Goal: Check status

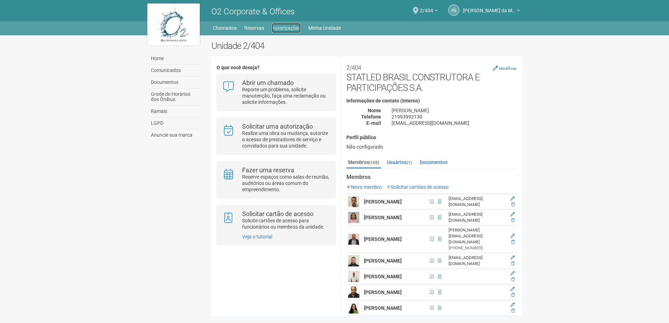
click at [280, 28] on link "Autorizações" at bounding box center [286, 28] width 29 height 10
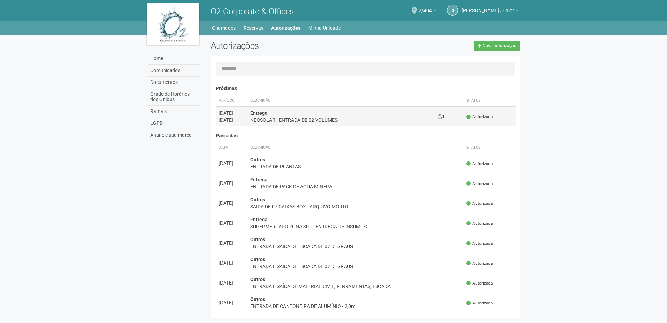
click at [312, 117] on div "NEOSOLAR - ENTRADA DE 02 VOLUMES" at bounding box center [341, 119] width 182 height 7
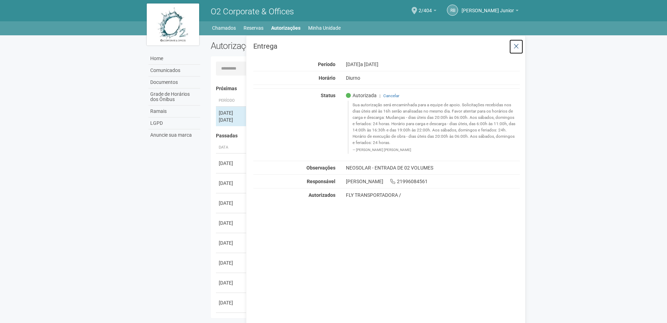
click at [517, 45] on icon at bounding box center [516, 46] width 5 height 7
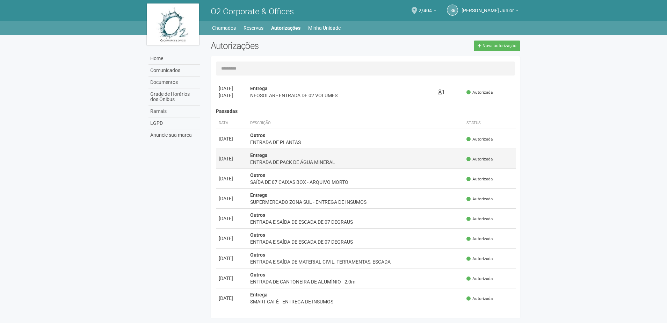
scroll to position [35, 0]
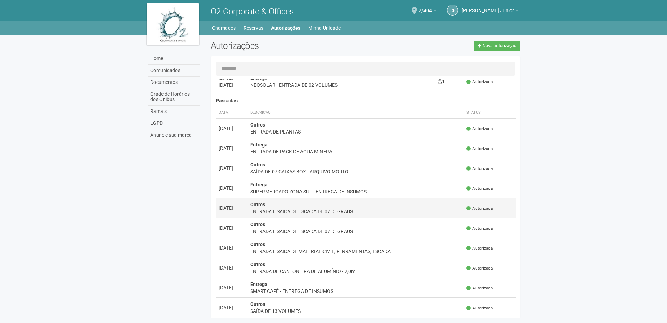
click at [341, 205] on td "Outros ENTRADA E SAÍDA DE ESCADA DE 07 DEGRAUS" at bounding box center [356, 208] width 217 height 20
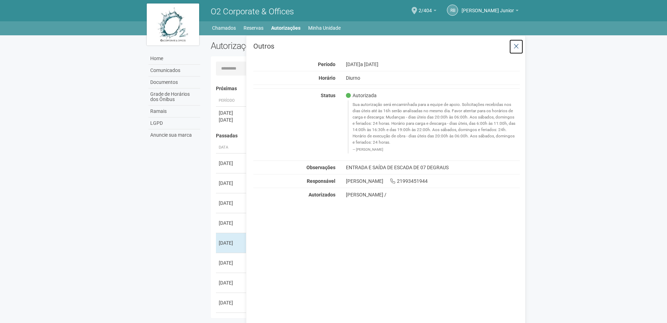
click at [512, 44] on button at bounding box center [516, 46] width 14 height 15
